Goal: Task Accomplishment & Management: Manage account settings

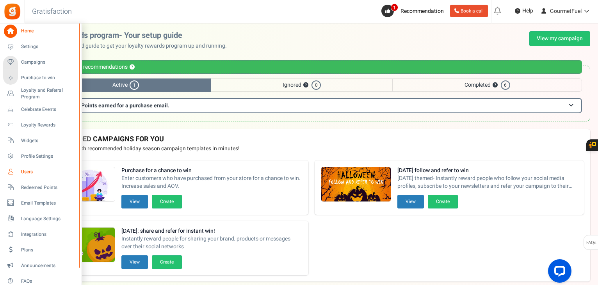
click at [29, 171] on span "Users" at bounding box center [48, 172] width 55 height 7
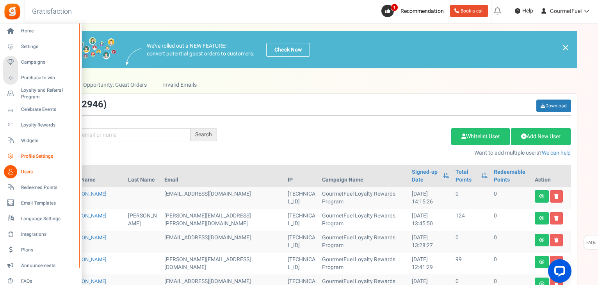
click at [34, 156] on span "Profile Settings" at bounding box center [48, 156] width 55 height 7
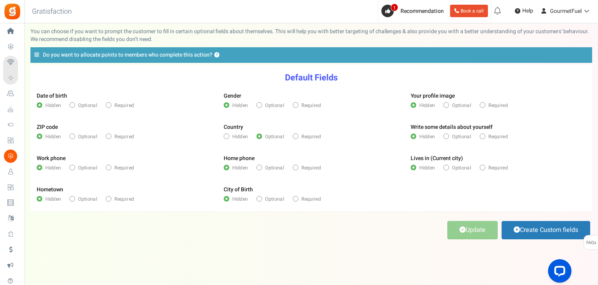
scroll to position [40, 0]
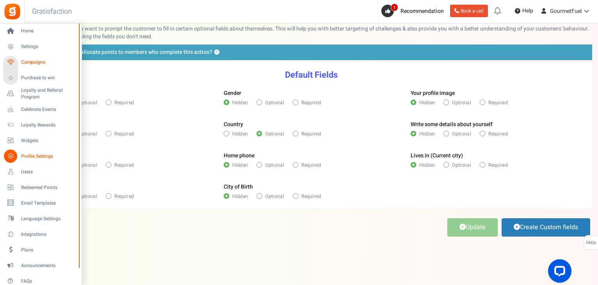
click at [36, 60] on span "Campaigns" at bounding box center [48, 62] width 55 height 7
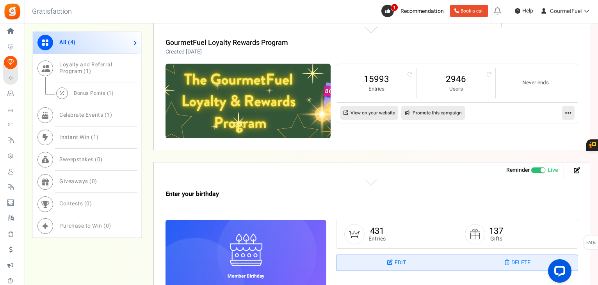
scroll to position [234, 0]
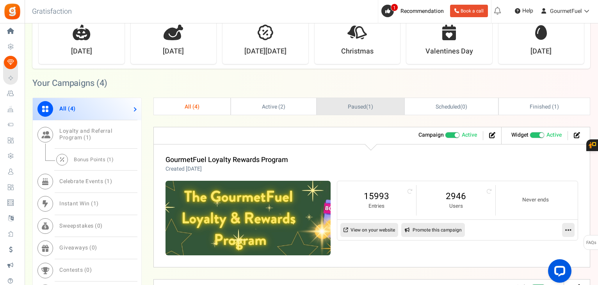
click at [346, 108] on link "Paused ( 1 )" at bounding box center [360, 106] width 87 height 17
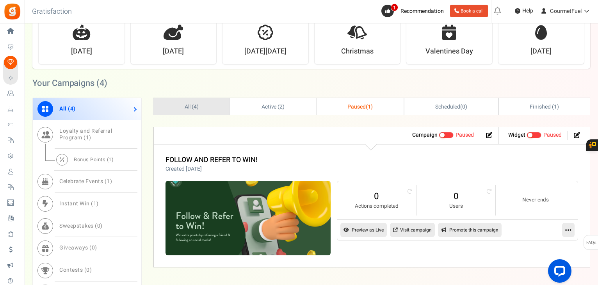
click at [200, 105] on link "All ( 4 )" at bounding box center [192, 106] width 76 height 17
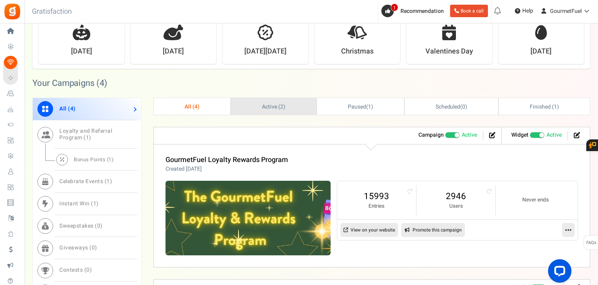
click at [263, 109] on span "Active ( 2 )" at bounding box center [273, 107] width 23 height 8
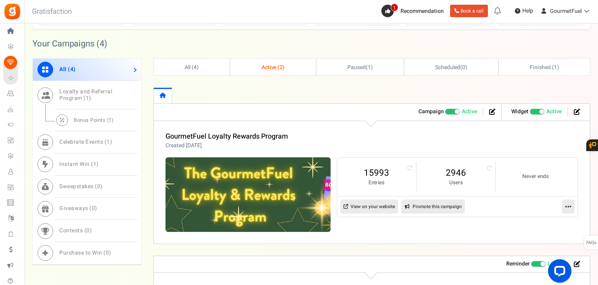
scroll to position [273, 0]
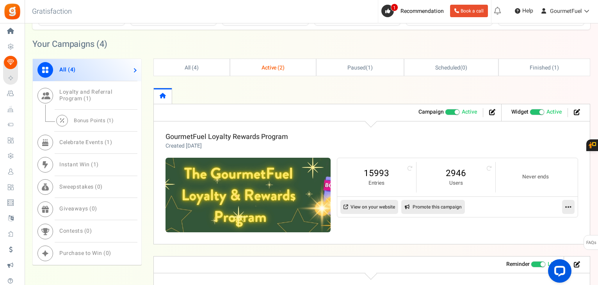
click at [243, 133] on link "GourmetFuel Loyalty Rewards Program" at bounding box center [226, 136] width 122 height 11
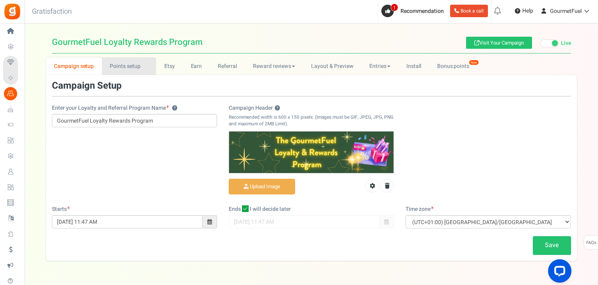
click at [131, 63] on link "Points setup New" at bounding box center [129, 66] width 54 height 18
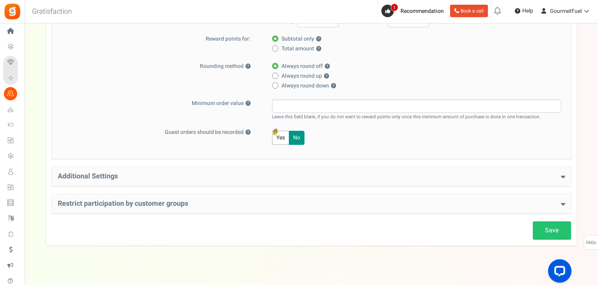
scroll to position [176, 0]
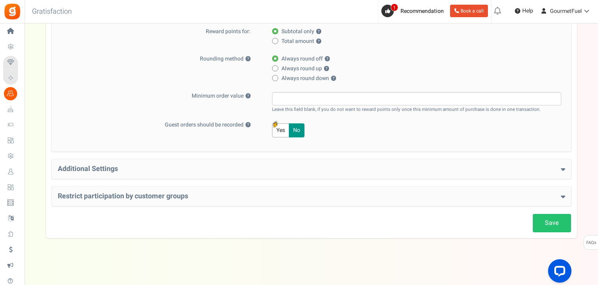
click at [98, 165] on h4 "Additional Settings" at bounding box center [311, 169] width 507 height 8
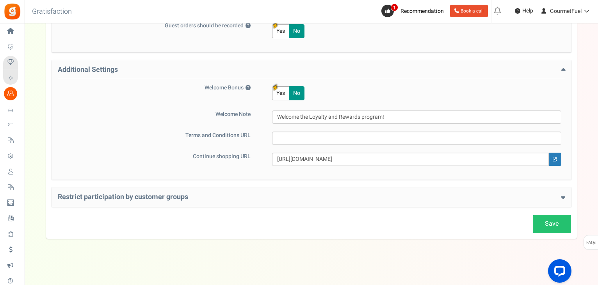
scroll to position [276, 0]
click at [167, 197] on h4 "Restrict participation by customer groups" at bounding box center [311, 197] width 507 height 8
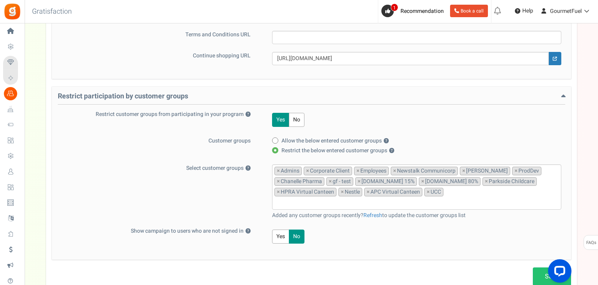
scroll to position [428, 0]
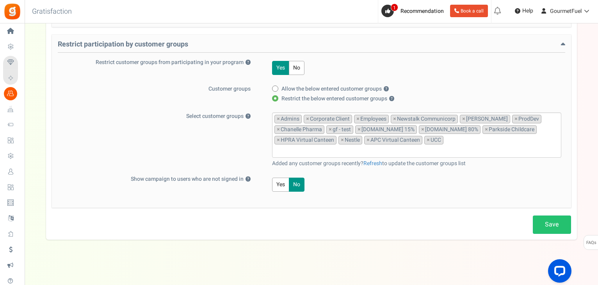
click at [456, 146] on input "search" at bounding box center [416, 150] width 284 height 9
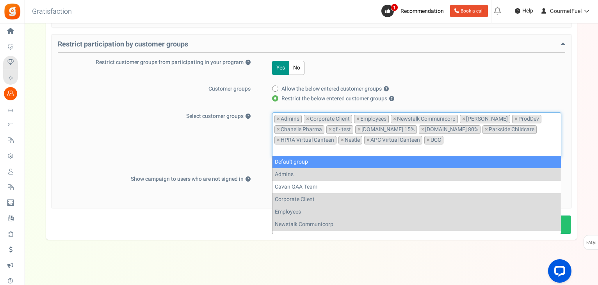
click at [363, 151] on input "search" at bounding box center [416, 150] width 284 height 9
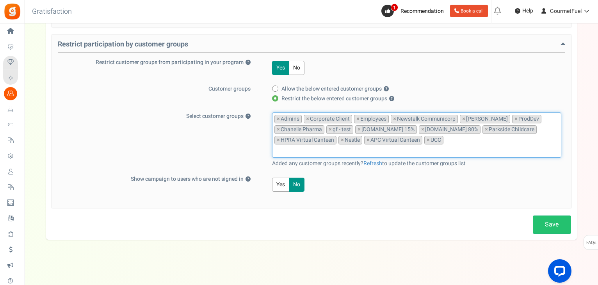
click at [423, 146] on input "search" at bounding box center [416, 150] width 284 height 9
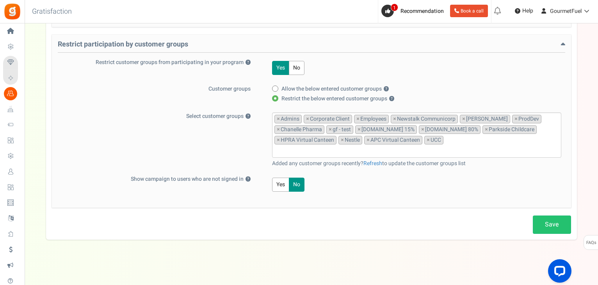
click at [526, 85] on label "Allow the below entered customer groups ?" at bounding box center [414, 89] width 284 height 8
click at [277, 87] on input "Allow the below entered customer groups ?" at bounding box center [274, 89] width 5 height 5
radio input "true"
click at [376, 161] on link "Refresh" at bounding box center [372, 163] width 19 height 8
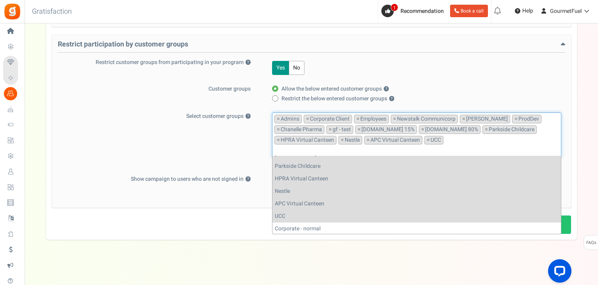
scroll to position [209, 0]
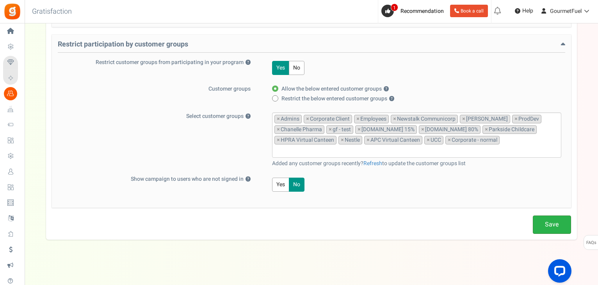
click at [548, 219] on link "Save" at bounding box center [551, 224] width 38 height 18
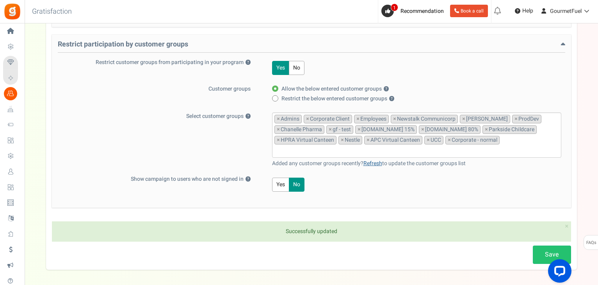
click at [374, 161] on link "Refresh" at bounding box center [372, 163] width 19 height 8
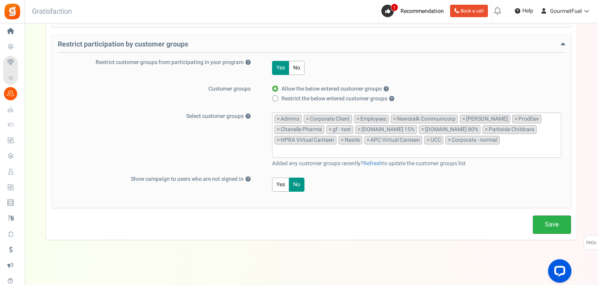
click at [546, 216] on link "Save" at bounding box center [551, 224] width 38 height 18
